Goal: Transaction & Acquisition: Download file/media

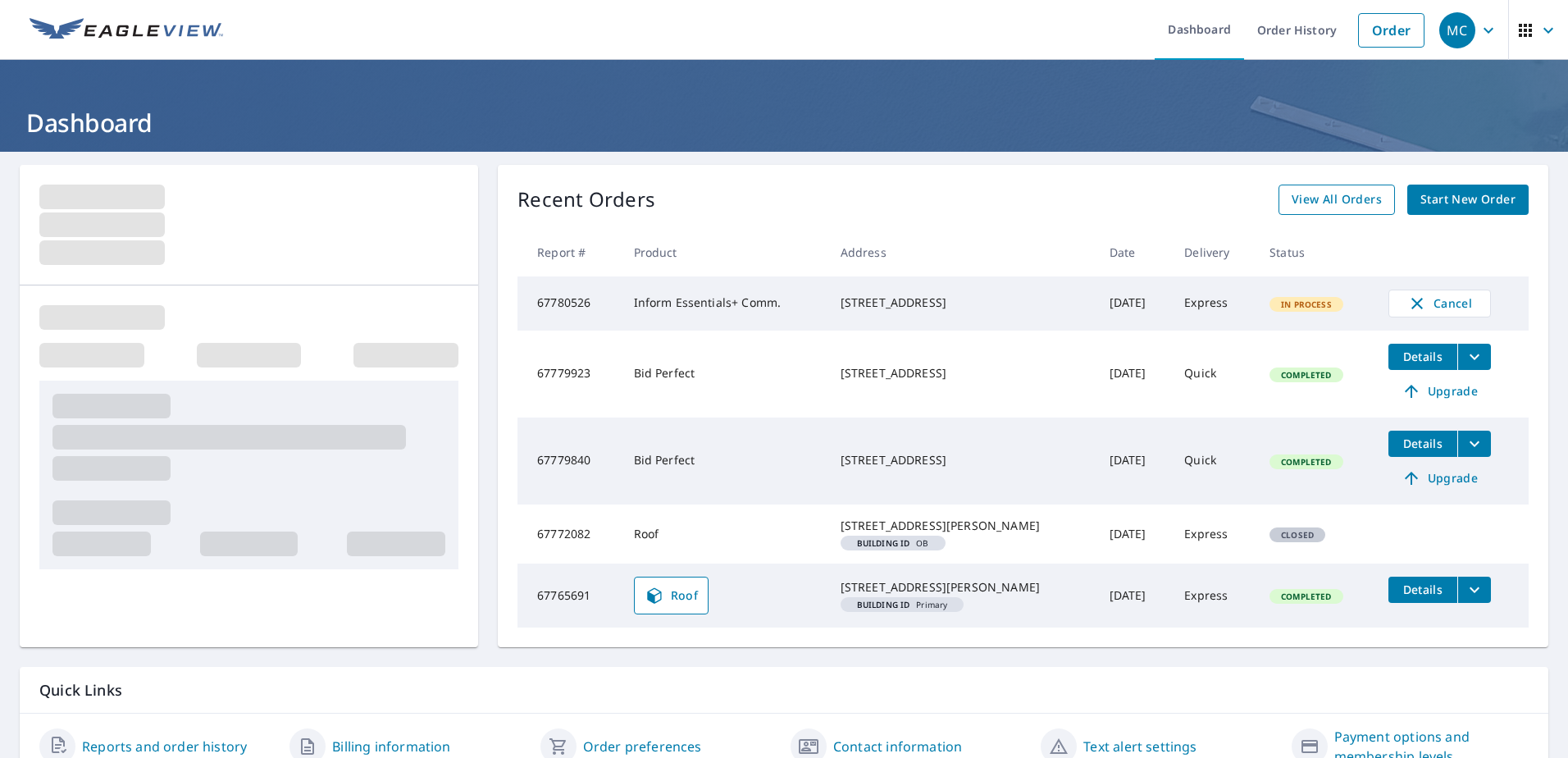
click at [1331, 206] on span "View All Orders" at bounding box center [1337, 200] width 90 height 20
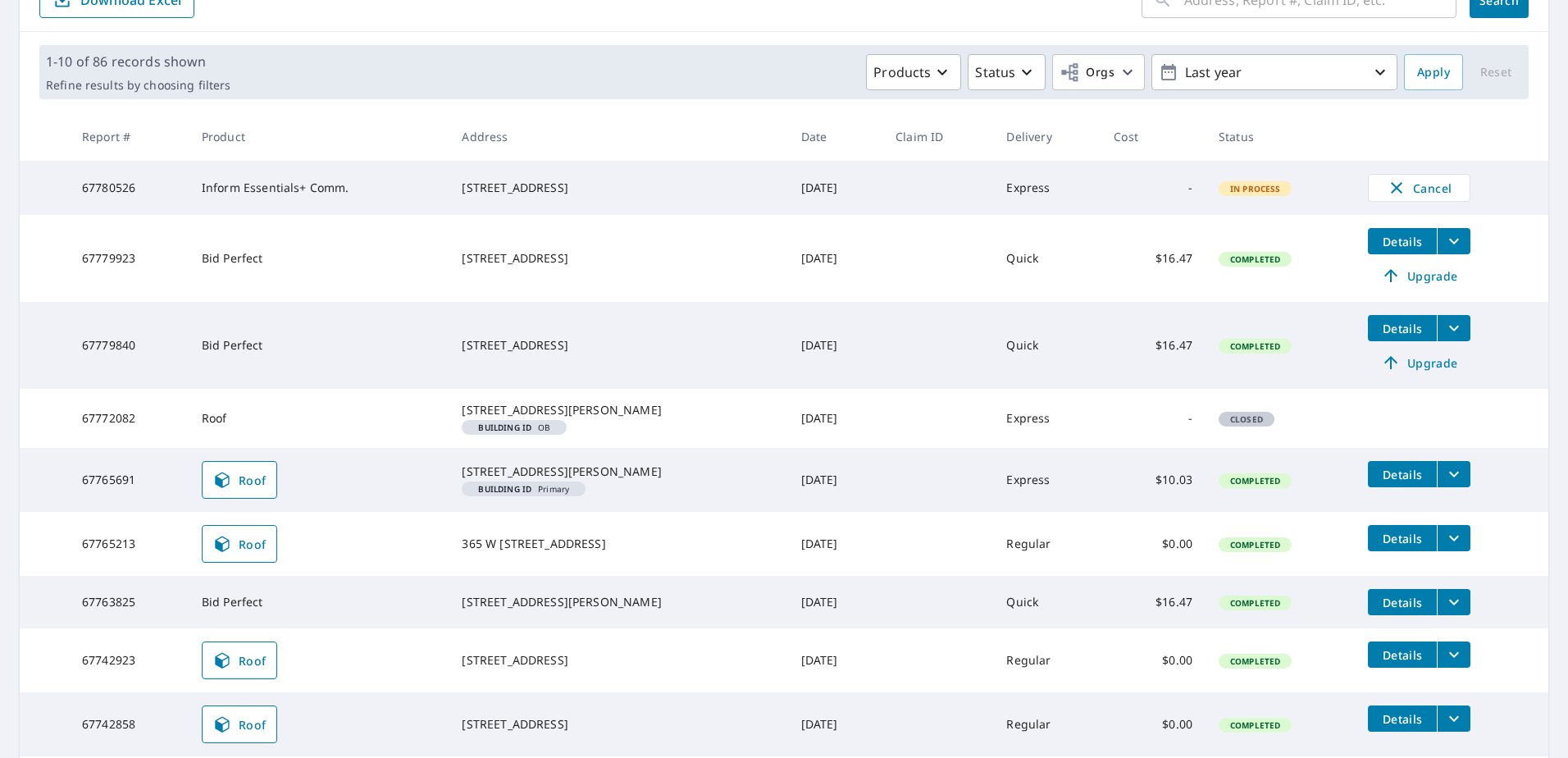
scroll to position [246, 0]
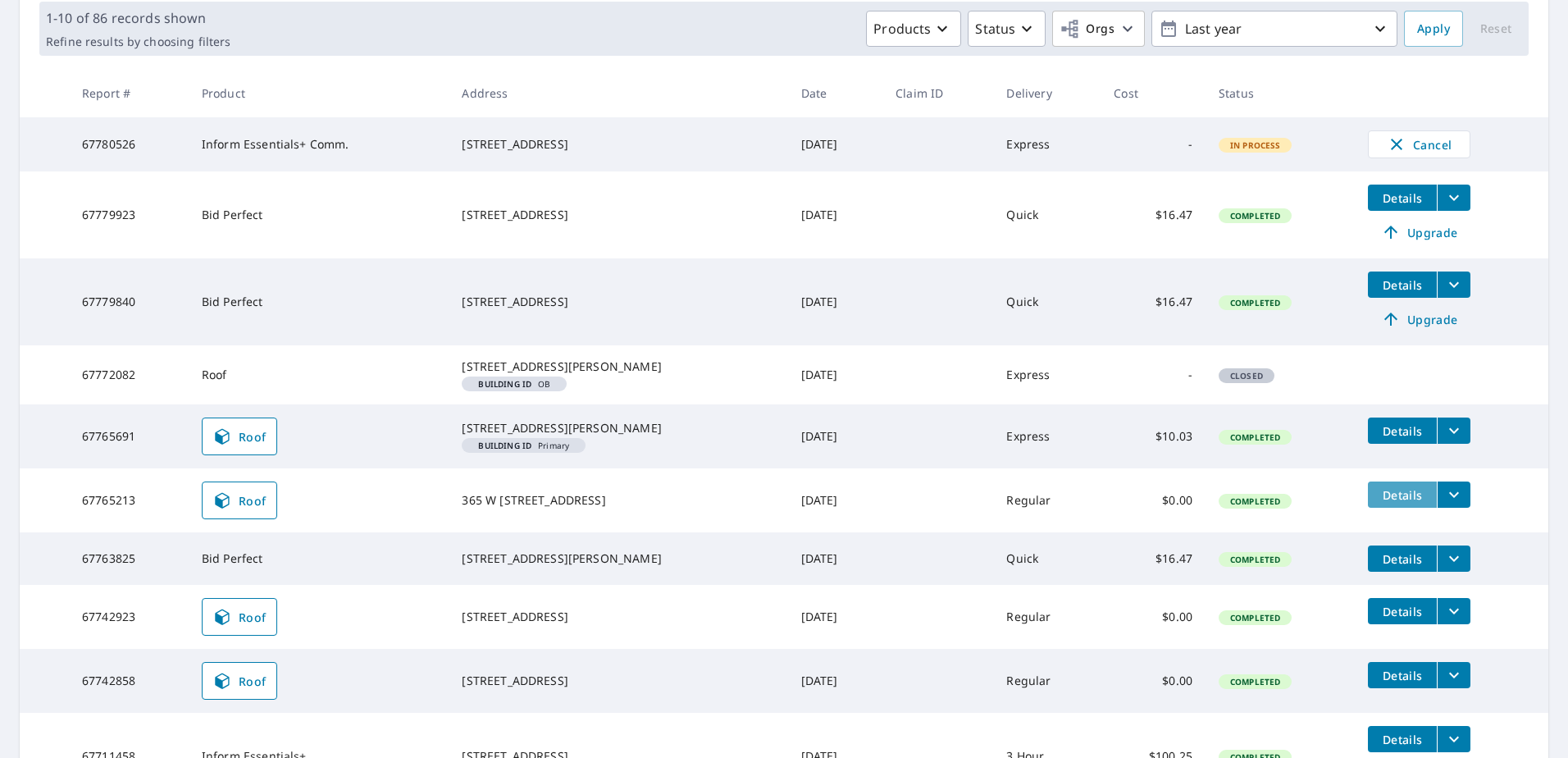
click at [1410, 503] on span "Details" at bounding box center [1403, 496] width 49 height 16
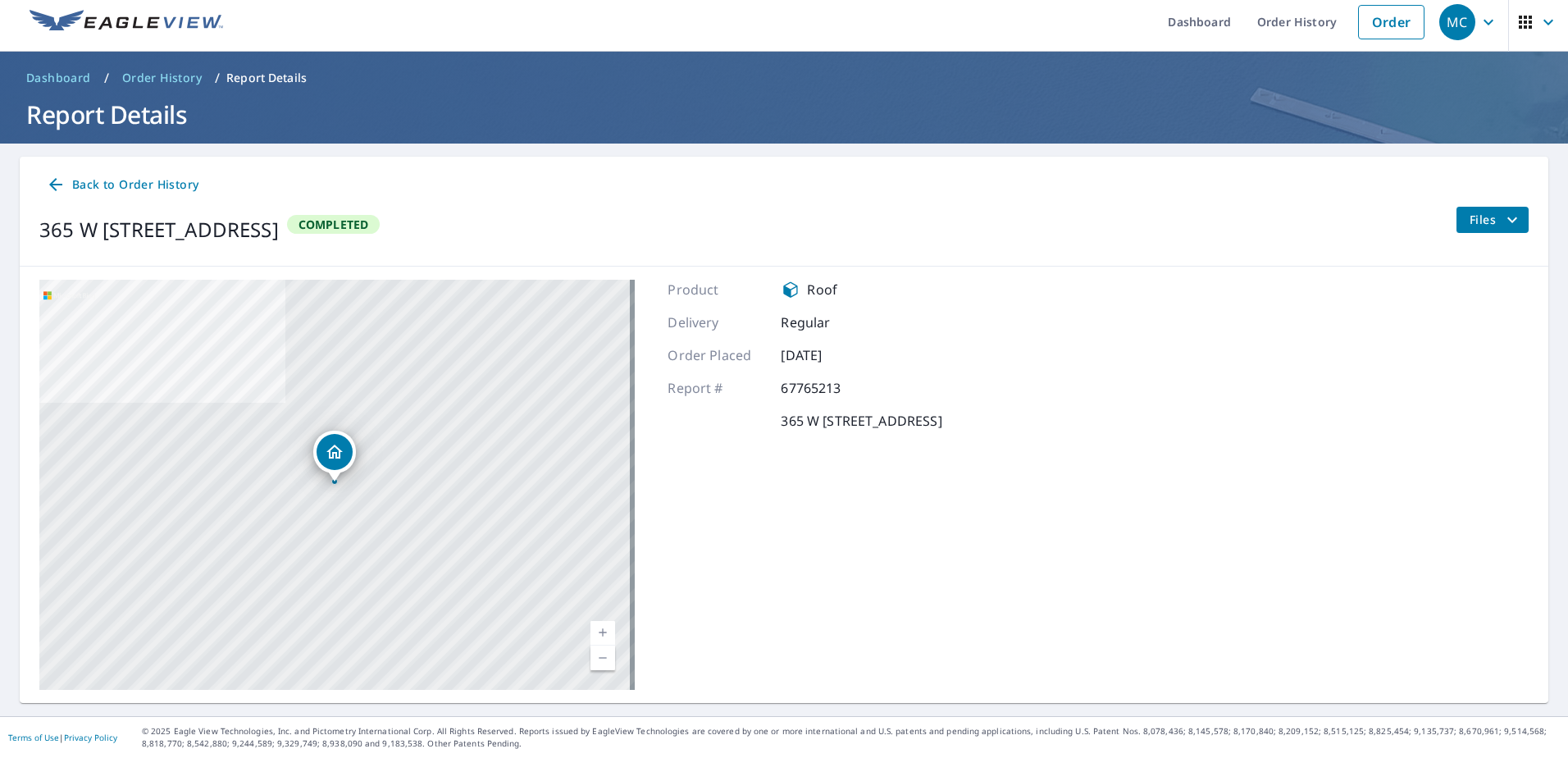
click at [1503, 222] on icon "filesDropdownBtn-67765213" at bounding box center [1512, 220] width 19 height 19
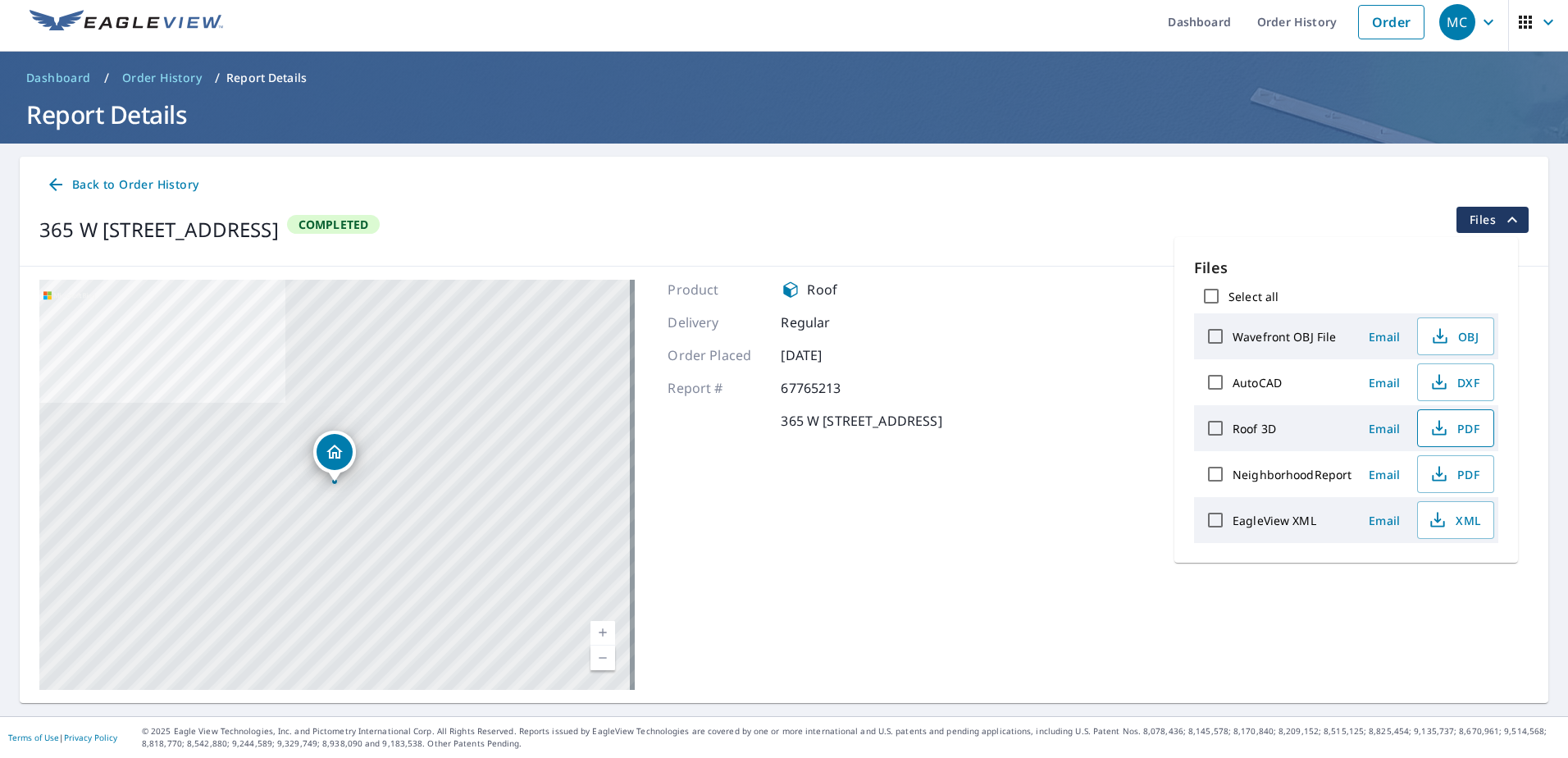
click at [1473, 437] on span "PDF" at bounding box center [1453, 428] width 52 height 19
click at [1458, 475] on span "PDF" at bounding box center [1453, 474] width 52 height 19
